Goal: Find specific page/section: Find specific page/section

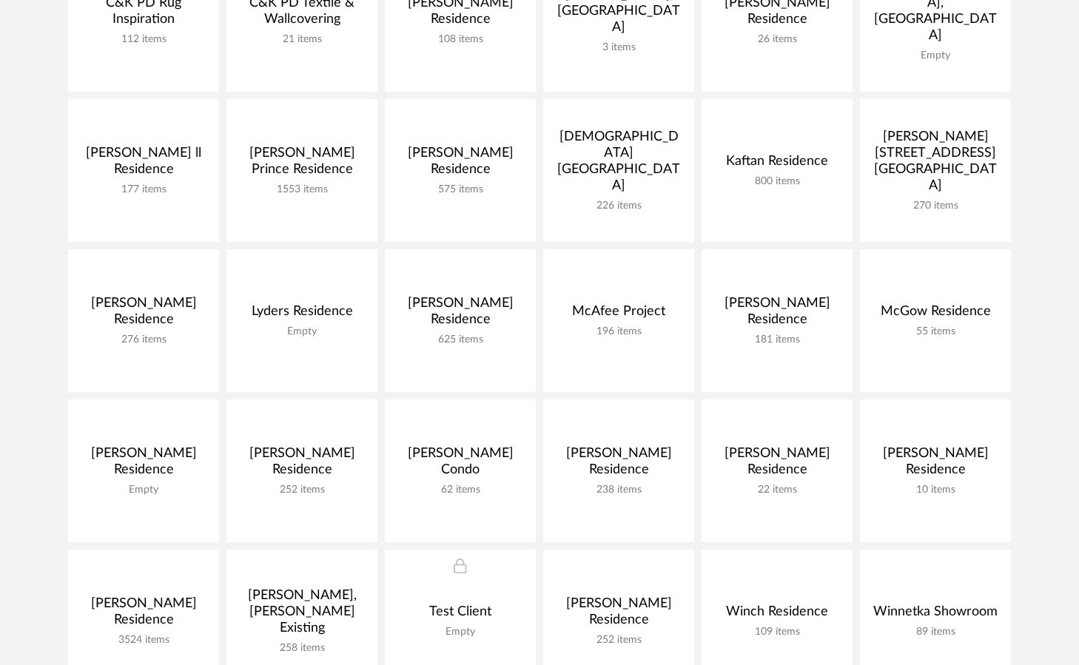
scroll to position [451, 0]
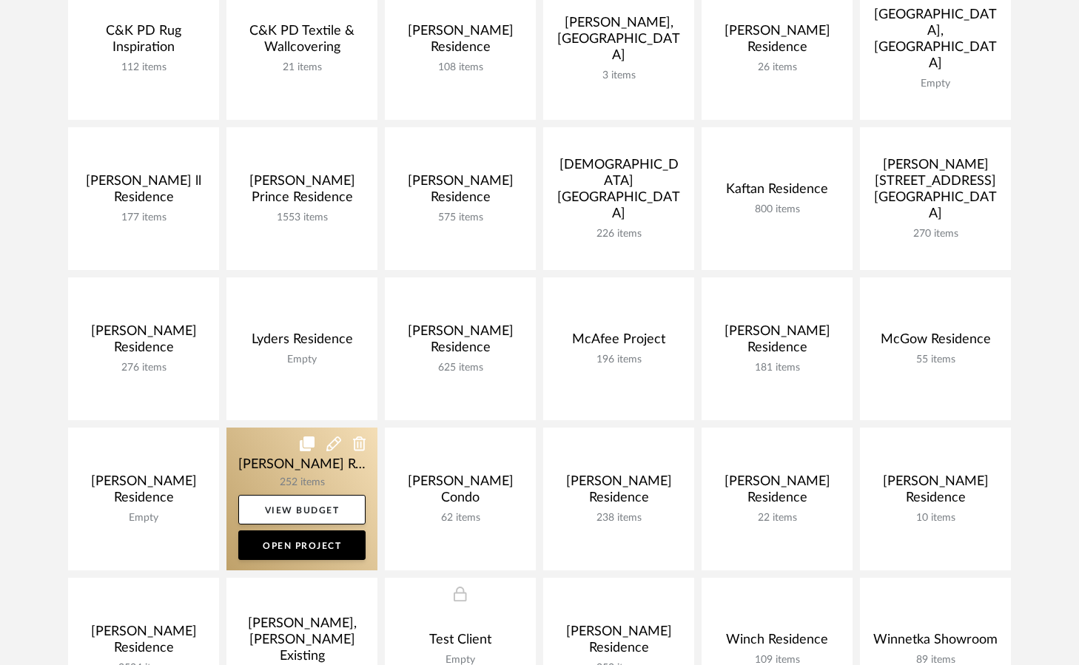
click at [295, 467] on link at bounding box center [301, 499] width 151 height 143
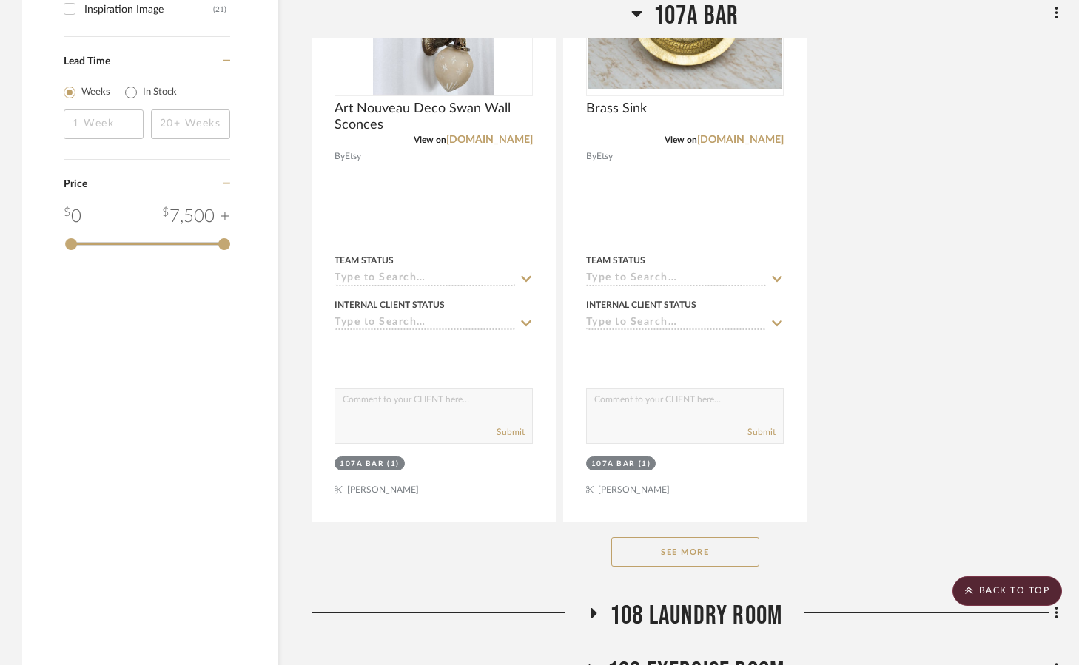
scroll to position [2424, 0]
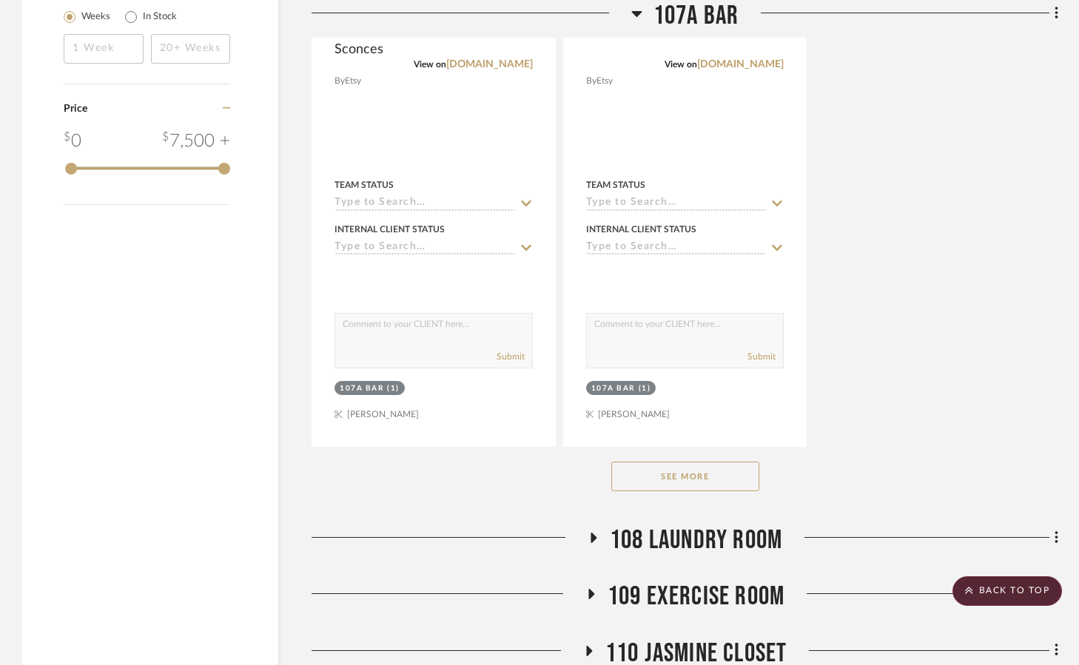
click at [700, 462] on button "See More" at bounding box center [685, 477] width 148 height 30
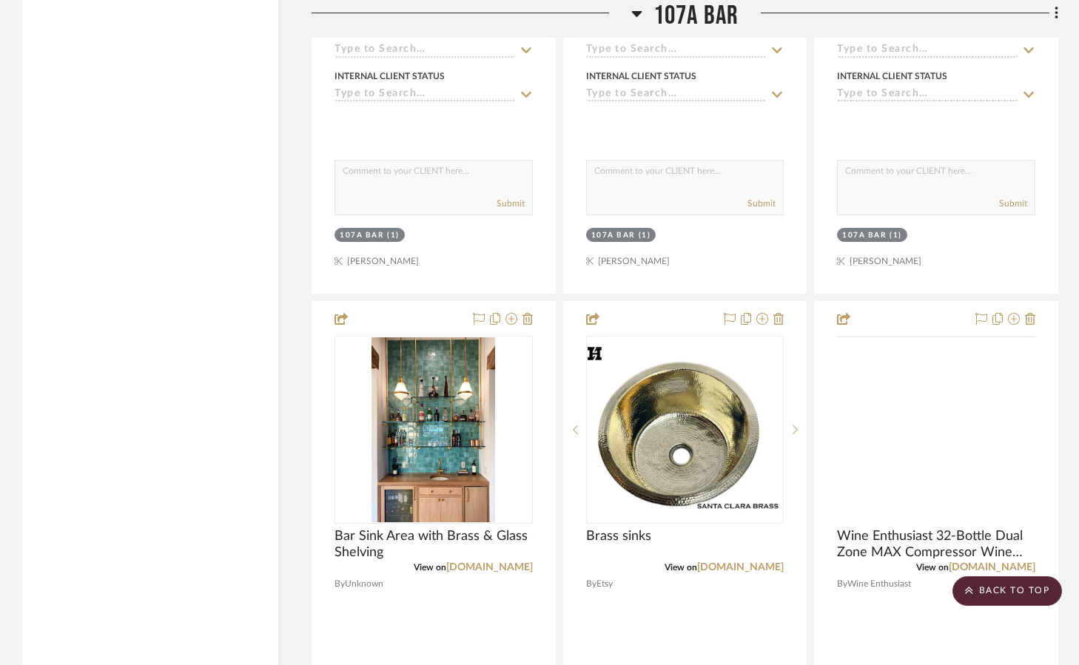
scroll to position [3902, 0]
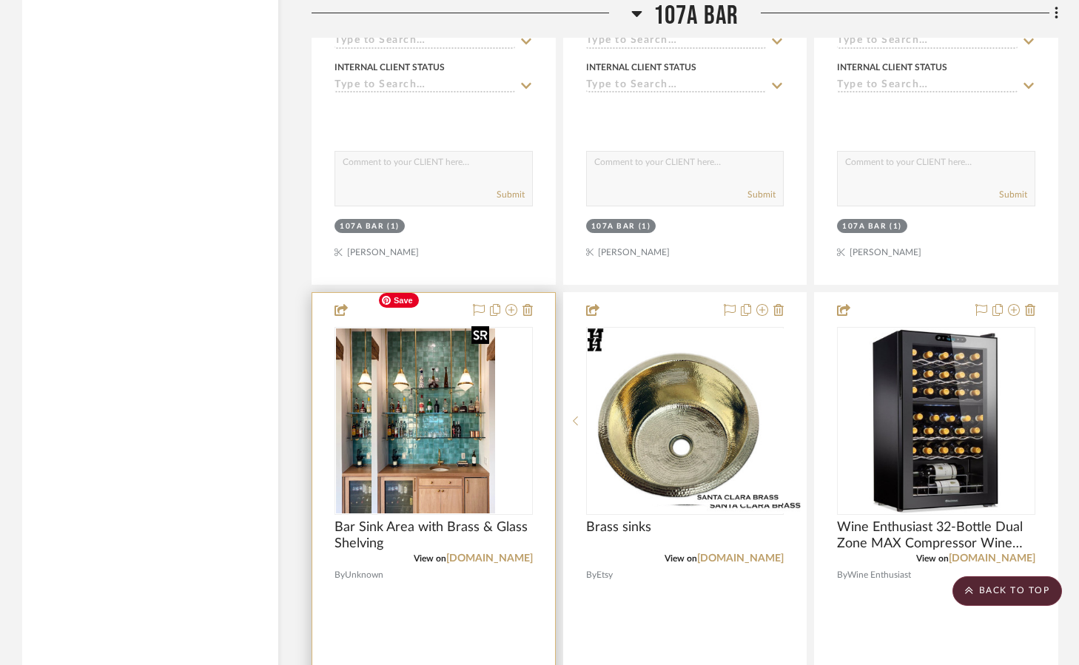
click at [428, 423] on img "0" at bounding box center [398, 421] width 124 height 185
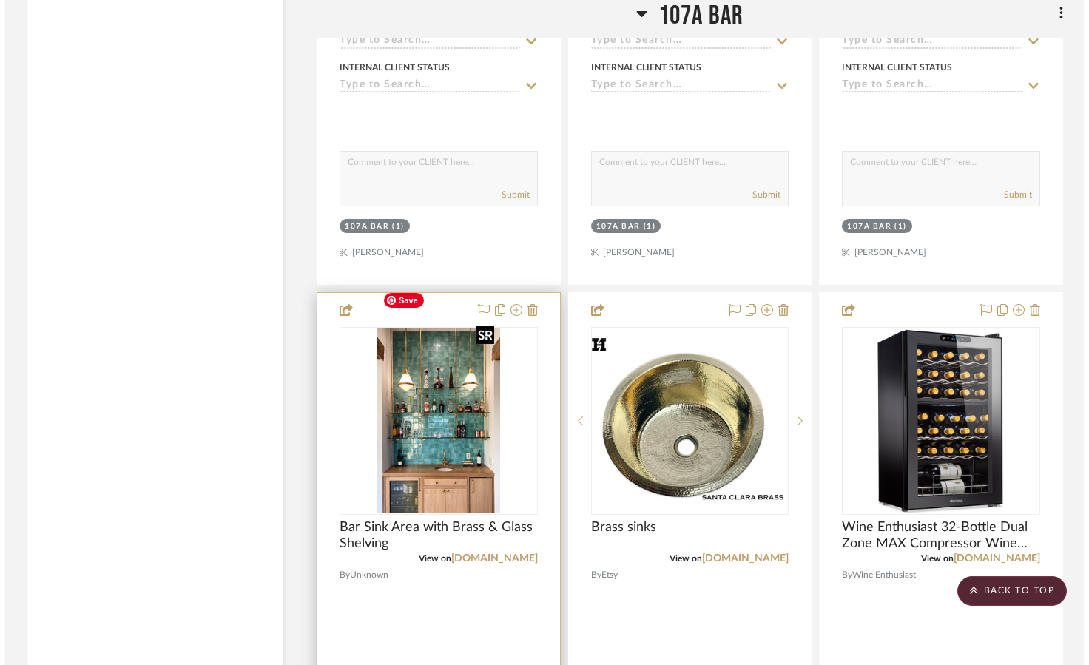
scroll to position [0, 0]
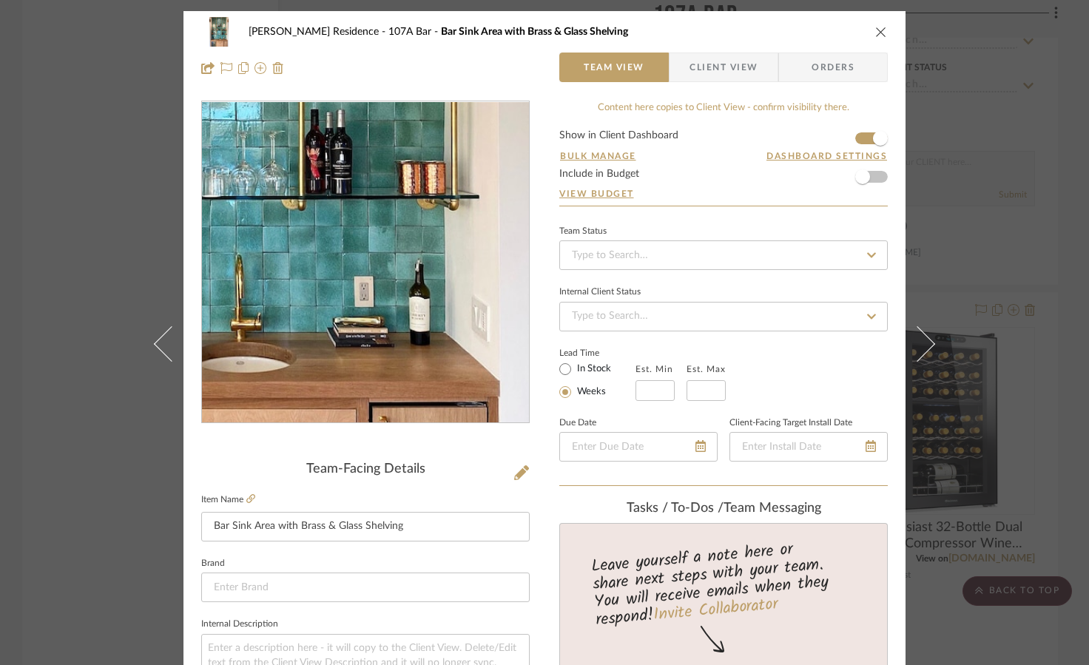
click at [430, 314] on img "0" at bounding box center [365, 262] width 214 height 321
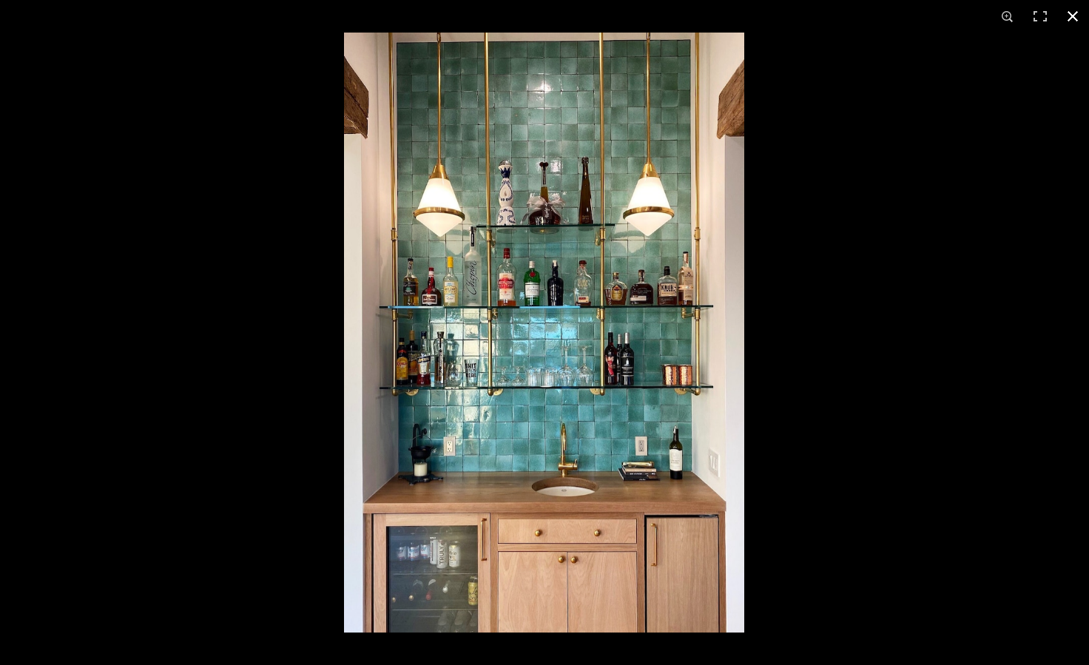
click at [873, 90] on div at bounding box center [888, 365] width 1089 height 665
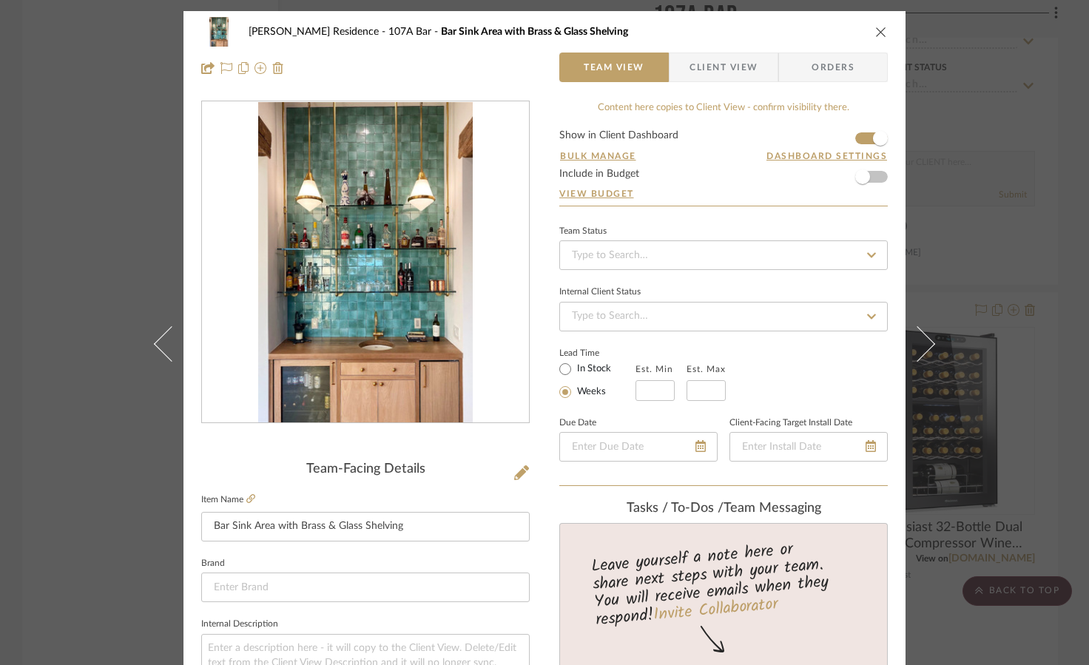
click at [875, 33] on icon "close" at bounding box center [881, 32] width 12 height 12
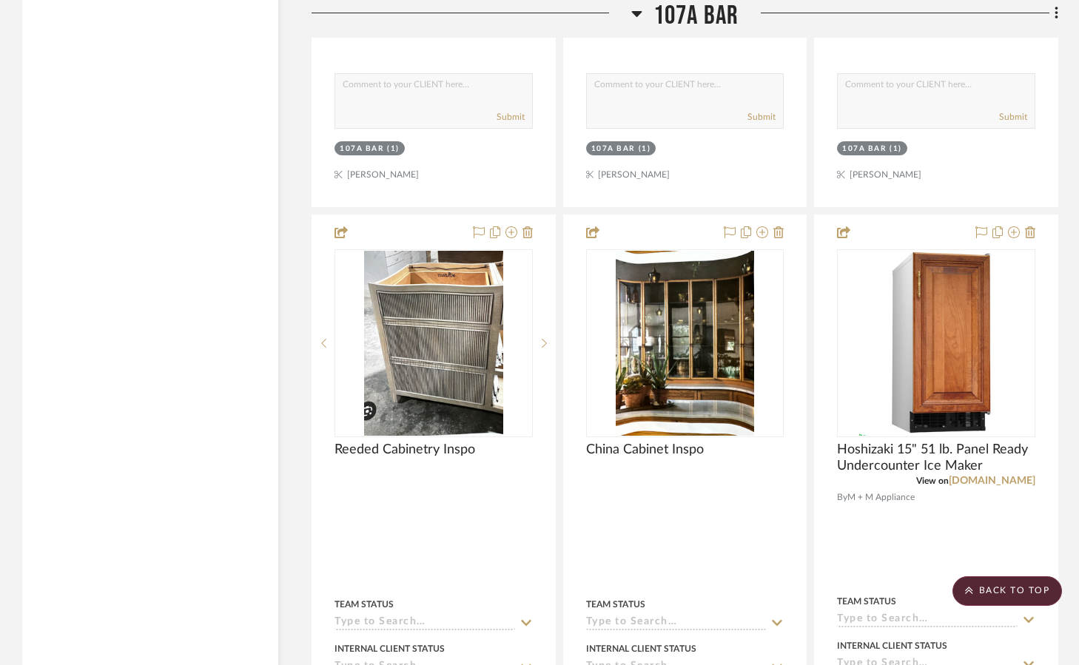
scroll to position [2096, 0]
